Goal: Complete application form

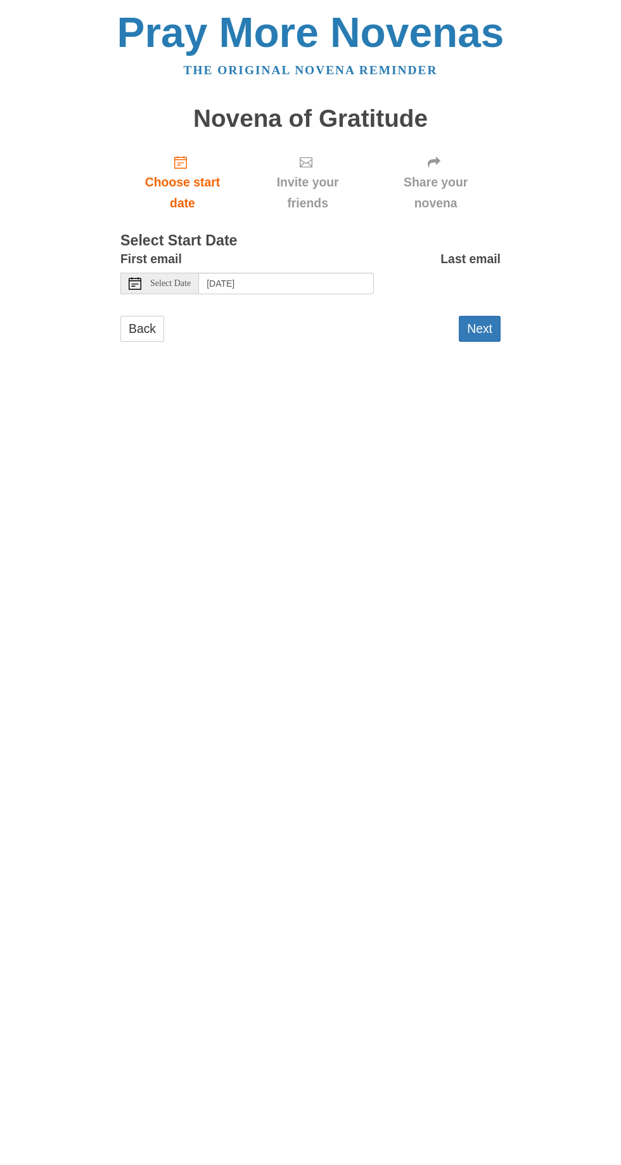
click at [174, 283] on span "Select Date" at bounding box center [170, 283] width 41 height 9
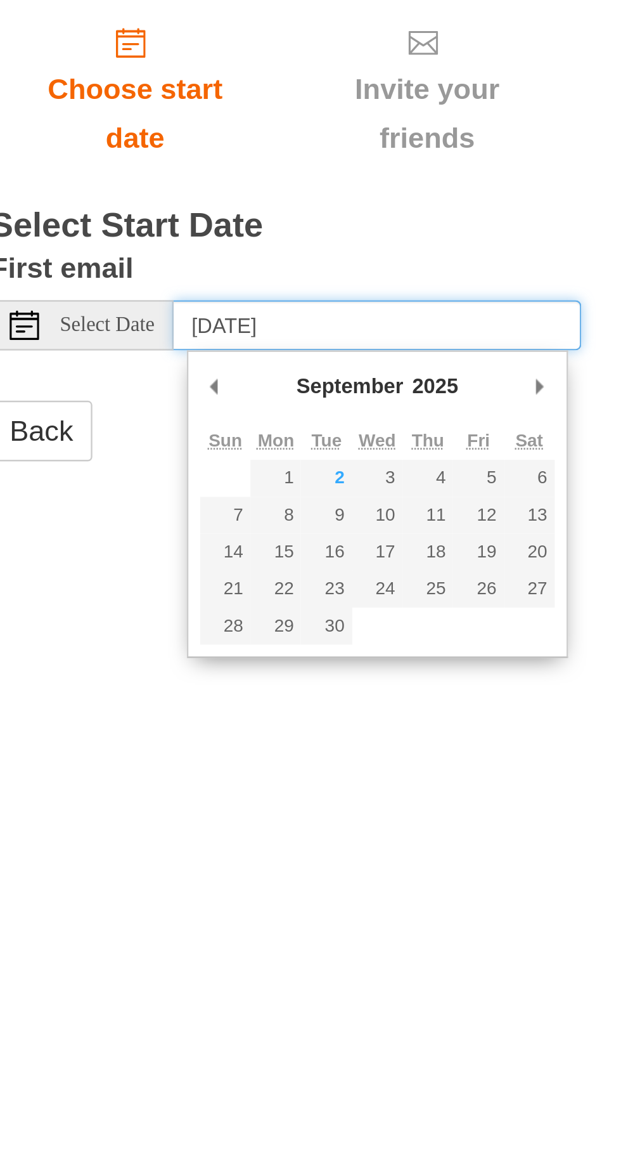
type input "[DATE]"
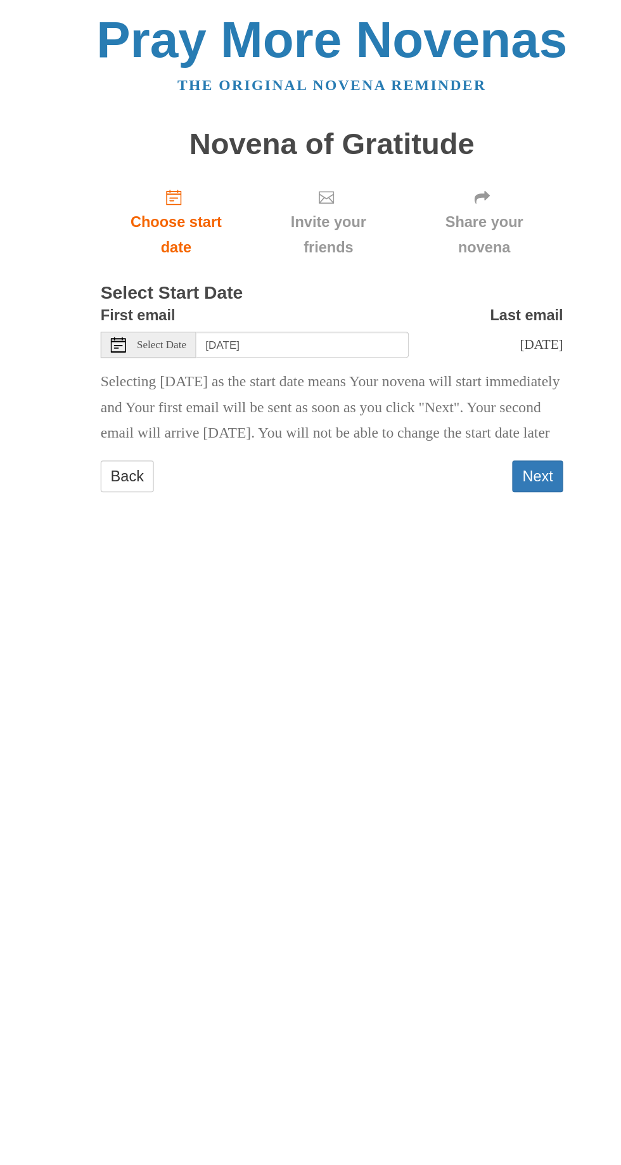
click at [486, 404] on button "Next" at bounding box center [480, 391] width 42 height 26
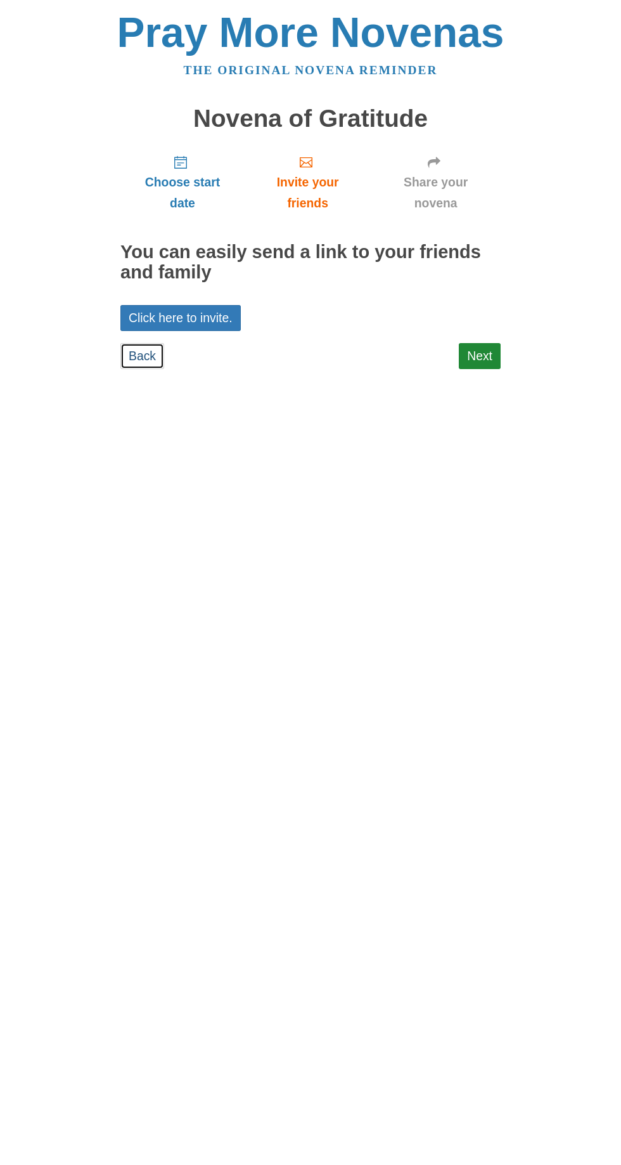
click at [155, 364] on link "Back" at bounding box center [142, 356] width 44 height 26
